Goal: Find specific page/section: Find specific page/section

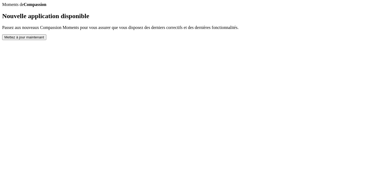
click at [46, 40] on button "Mettez à jour maintenant" at bounding box center [24, 37] width 44 height 6
drag, startPoint x: 0, startPoint y: 0, endPoint x: 173, endPoint y: 166, distance: 239.7
click at [46, 40] on button "Mettez à jour maintenant" at bounding box center [24, 37] width 44 height 6
click at [4, 7] on body "Moments de Compassion Nouvelle application disponible Passez aux nouveaux Compa…" at bounding box center [185, 21] width 366 height 38
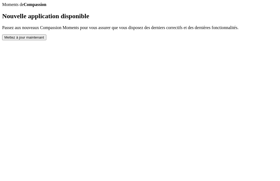
drag, startPoint x: 0, startPoint y: 0, endPoint x: 152, endPoint y: 165, distance: 224.2
click at [46, 40] on button "Mettez à jour maintenant" at bounding box center [24, 37] width 44 height 6
